Goal: Use online tool/utility: Utilize a website feature to perform a specific function

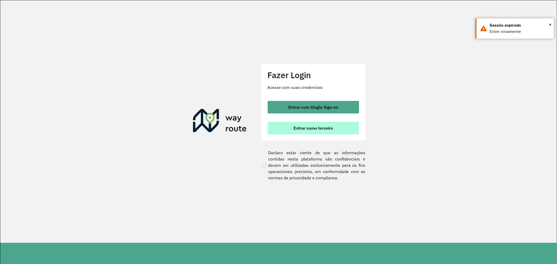
click at [320, 124] on button "Entrar como terceiro" at bounding box center [313, 128] width 91 height 13
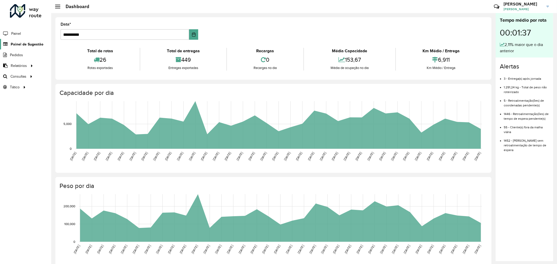
click at [33, 45] on span "Painel de Sugestão" at bounding box center [27, 44] width 33 height 5
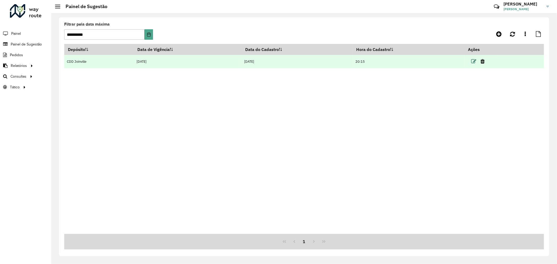
click at [476, 62] on icon at bounding box center [473, 61] width 5 height 5
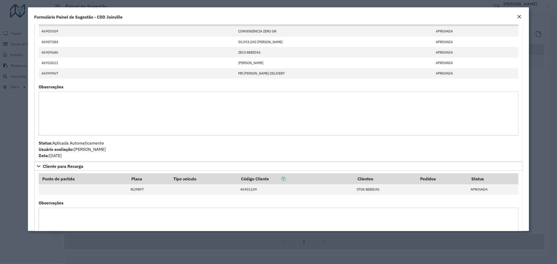
scroll to position [20, 0]
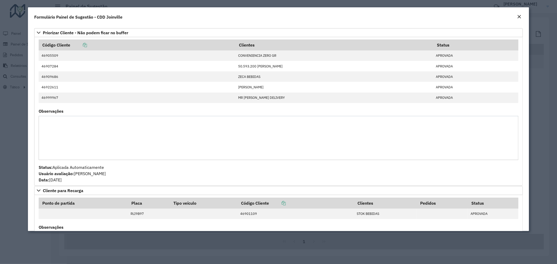
click at [519, 17] on em "Close" at bounding box center [519, 17] width 4 height 4
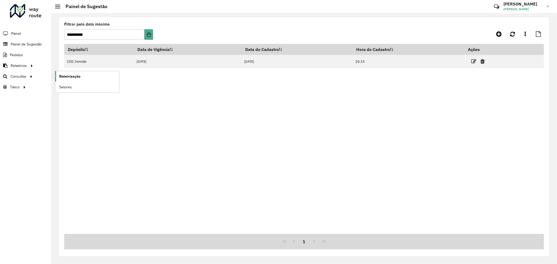
click at [63, 77] on span "Roteirização" at bounding box center [69, 76] width 21 height 5
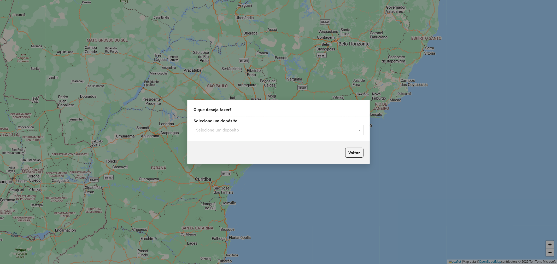
click at [329, 133] on div "Selecione um depósito" at bounding box center [279, 130] width 170 height 10
click at [291, 139] on ng-dropdown-panel "CDD Joinville" at bounding box center [279, 145] width 170 height 15
click at [288, 144] on div "CDD Joinville" at bounding box center [278, 145] width 169 height 9
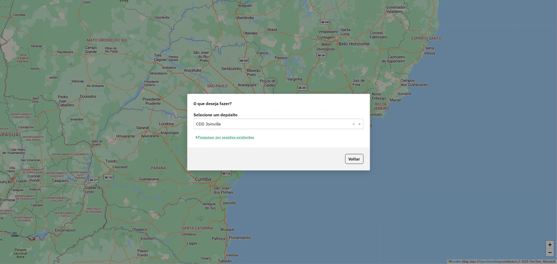
click at [232, 136] on button "Pesquisar por sessões existentes" at bounding box center [225, 137] width 63 height 8
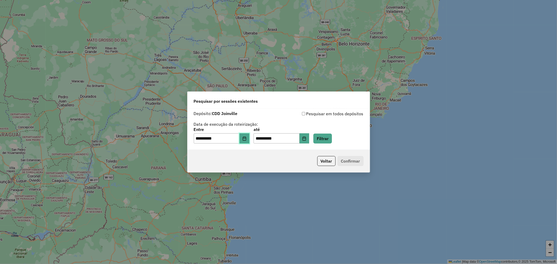
click at [246, 139] on icon "Choose Date" at bounding box center [244, 138] width 3 height 4
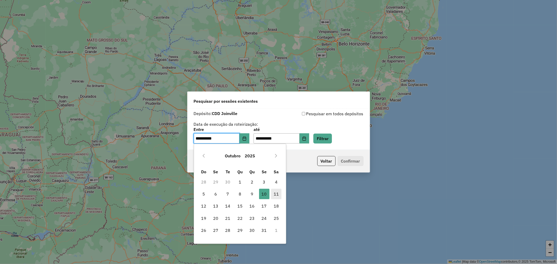
click at [278, 194] on span "11" at bounding box center [276, 194] width 10 height 10
type input "**********"
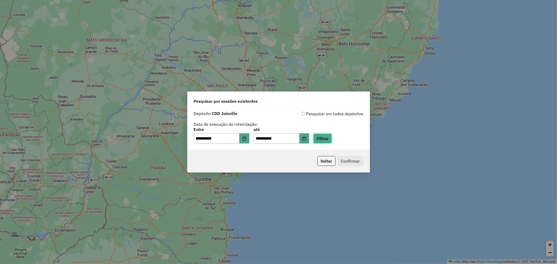
click at [330, 141] on button "Filtrar" at bounding box center [322, 138] width 19 height 10
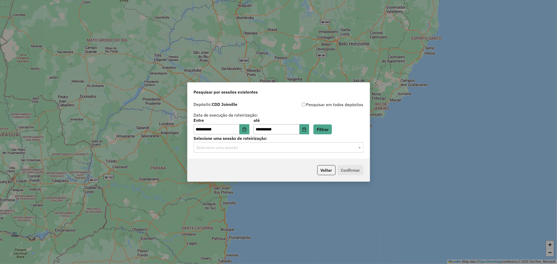
click at [275, 148] on input "text" at bounding box center [273, 147] width 154 height 6
click at [264, 160] on div "1292844 - [DATE] 19:32" at bounding box center [278, 162] width 169 height 9
click at [354, 172] on button "Confirmar" at bounding box center [351, 170] width 26 height 10
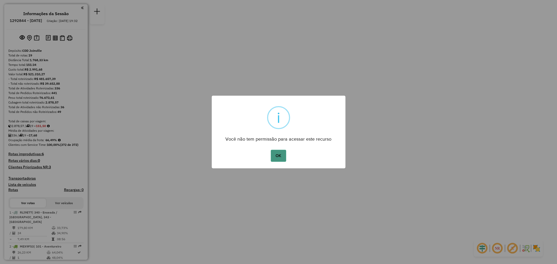
click at [278, 155] on button "OK" at bounding box center [278, 156] width 15 height 12
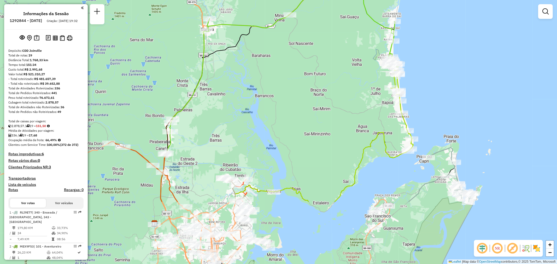
drag, startPoint x: 229, startPoint y: 126, endPoint x: 349, endPoint y: 38, distance: 148.8
click at [349, 38] on div "Janela de atendimento Grade de atendimento Capacidade Transportadoras Veículos …" at bounding box center [278, 132] width 557 height 264
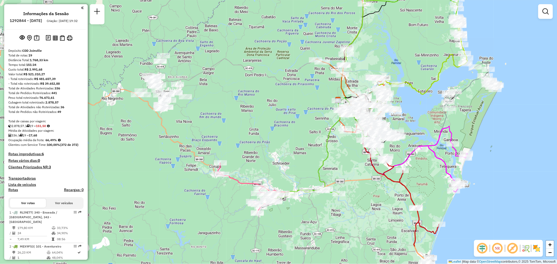
drag, startPoint x: 168, startPoint y: 127, endPoint x: 268, endPoint y: 84, distance: 109.0
click at [268, 84] on div "Janela de atendimento Grade de atendimento Capacidade Transportadoras Veículos …" at bounding box center [278, 132] width 557 height 264
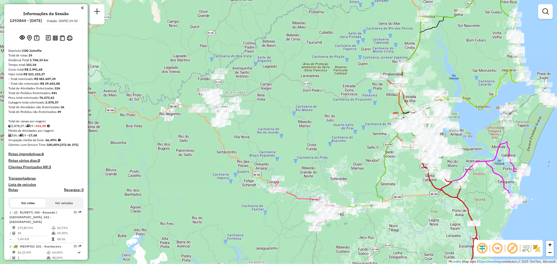
drag, startPoint x: 226, startPoint y: 68, endPoint x: 280, endPoint y: 83, distance: 55.2
click at [280, 83] on div "Janela de atendimento Grade de atendimento Capacidade Transportadoras Veículos …" at bounding box center [278, 132] width 557 height 264
click at [71, 41] on img at bounding box center [69, 37] width 5 height 5
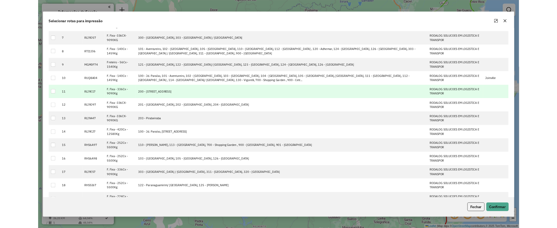
scroll to position [138, 0]
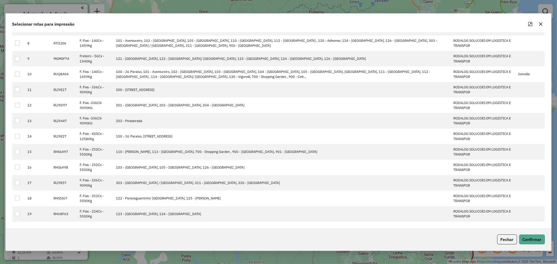
click at [540, 22] on icon "button" at bounding box center [541, 24] width 4 height 4
